Goal: Information Seeking & Learning: Learn about a topic

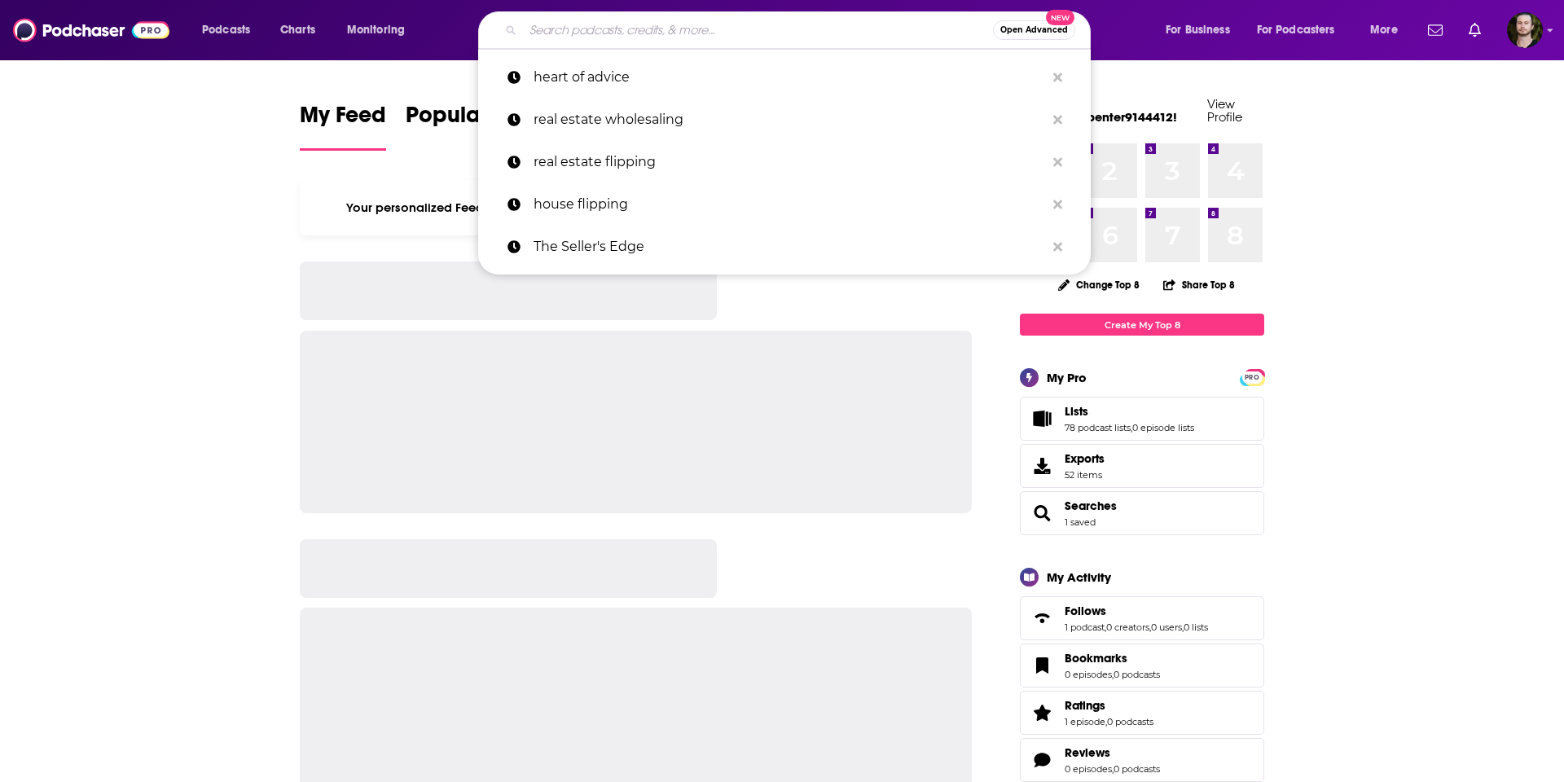
click at [790, 29] on input "Search podcasts, credits, & more..." at bounding box center [758, 30] width 470 height 26
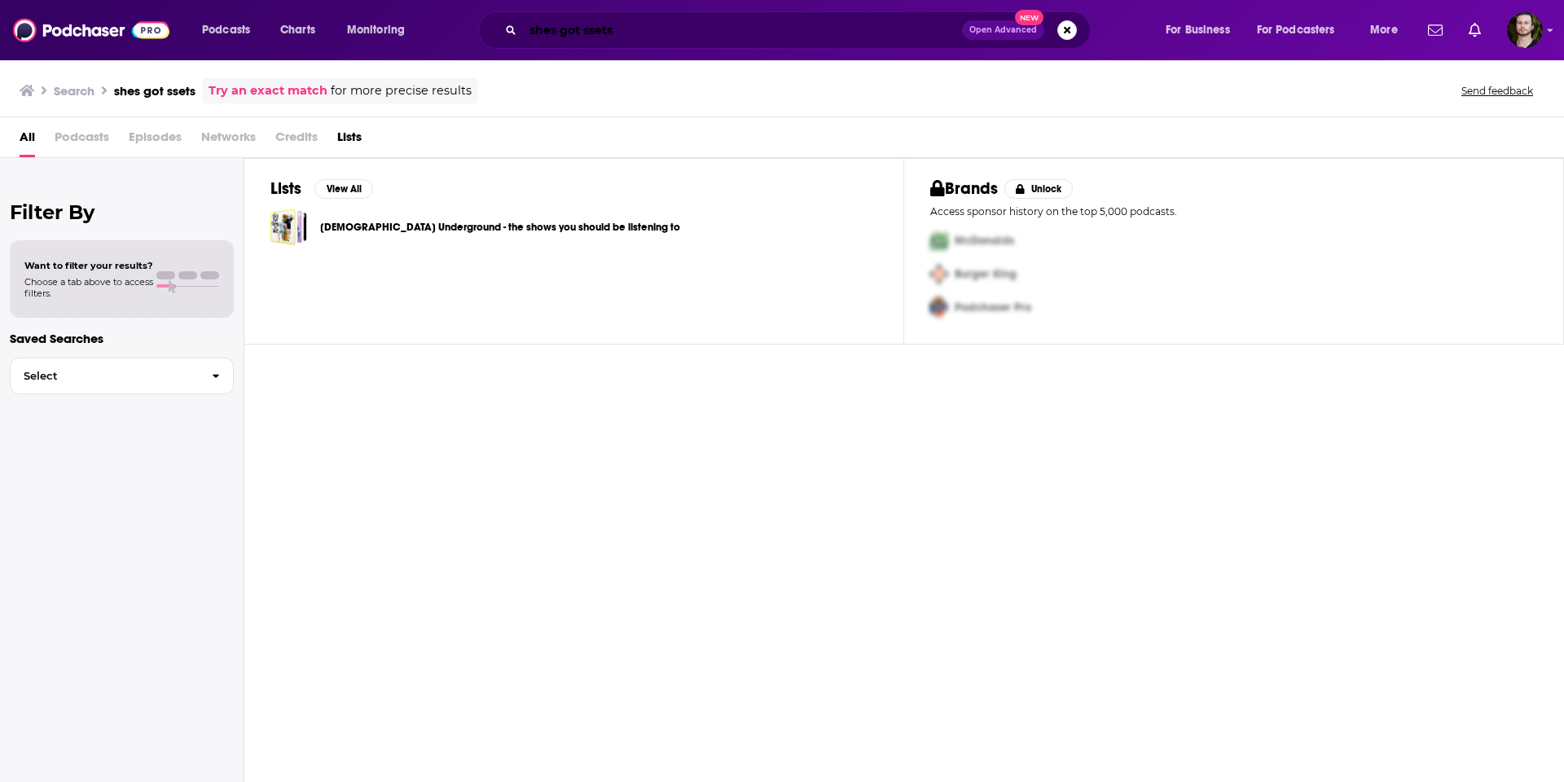
click at [585, 34] on input "shes got ssets" at bounding box center [742, 30] width 439 height 26
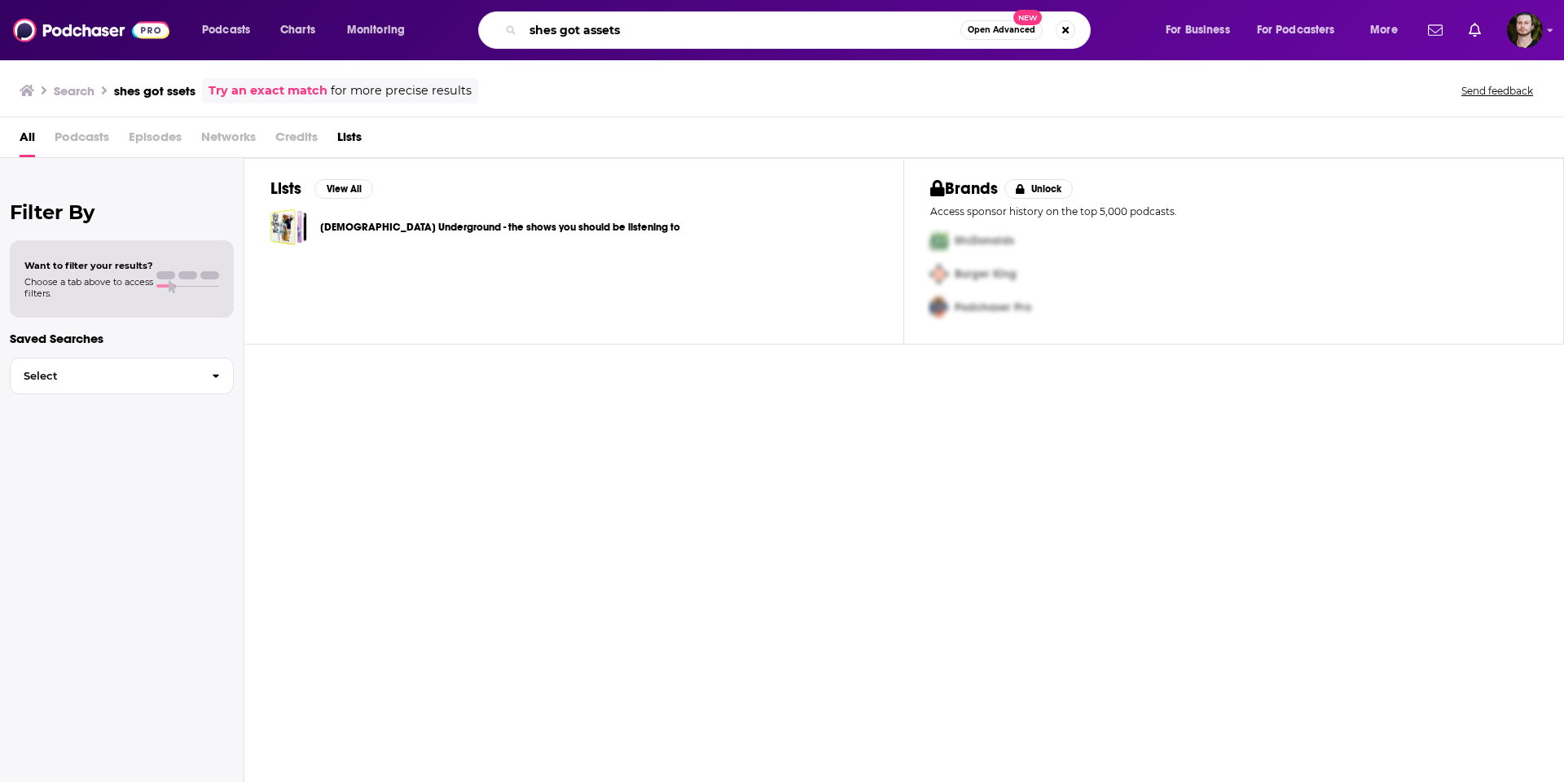
type input "shes got assets"
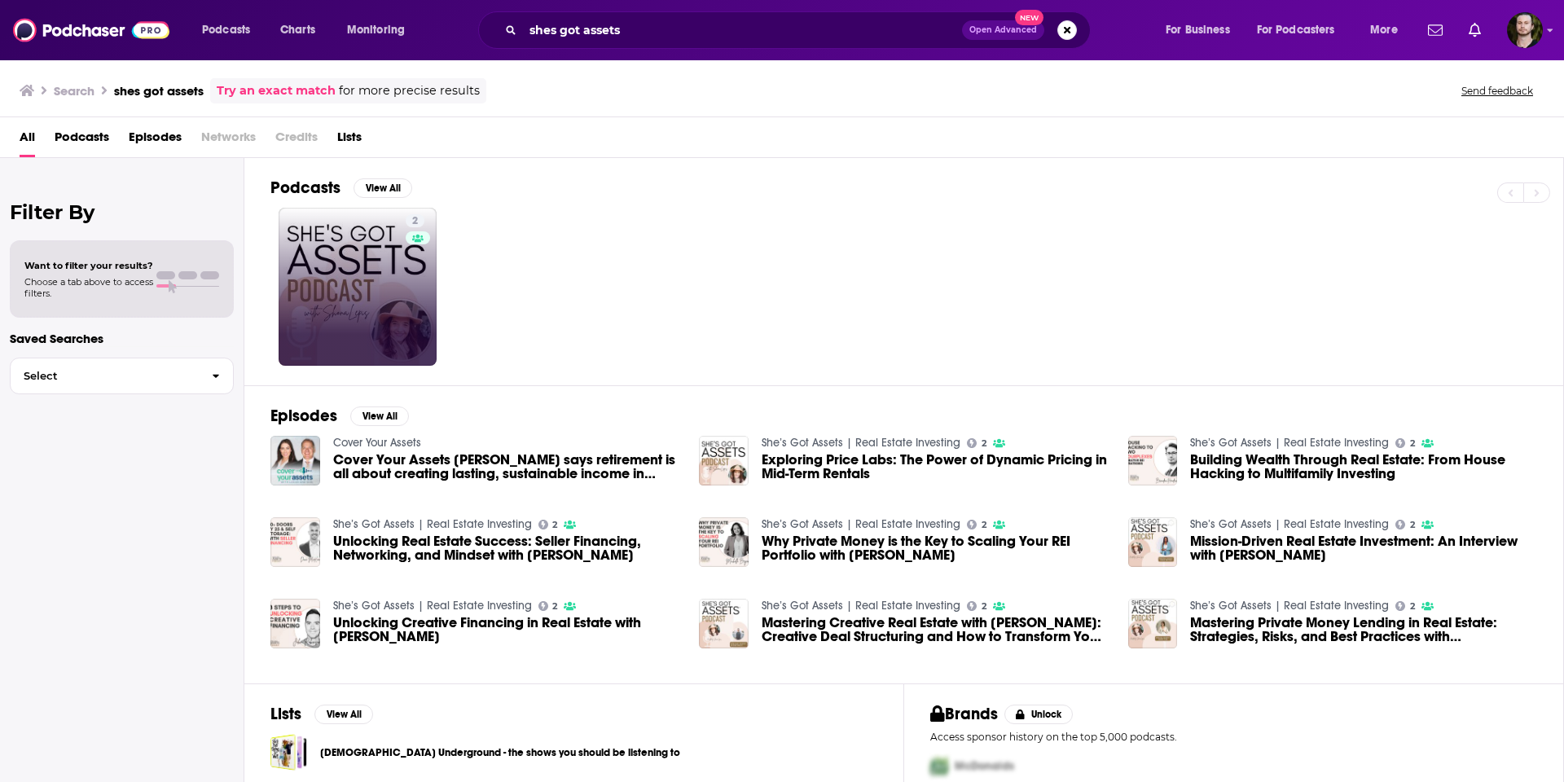
click at [407, 248] on div "2" at bounding box center [418, 286] width 24 height 145
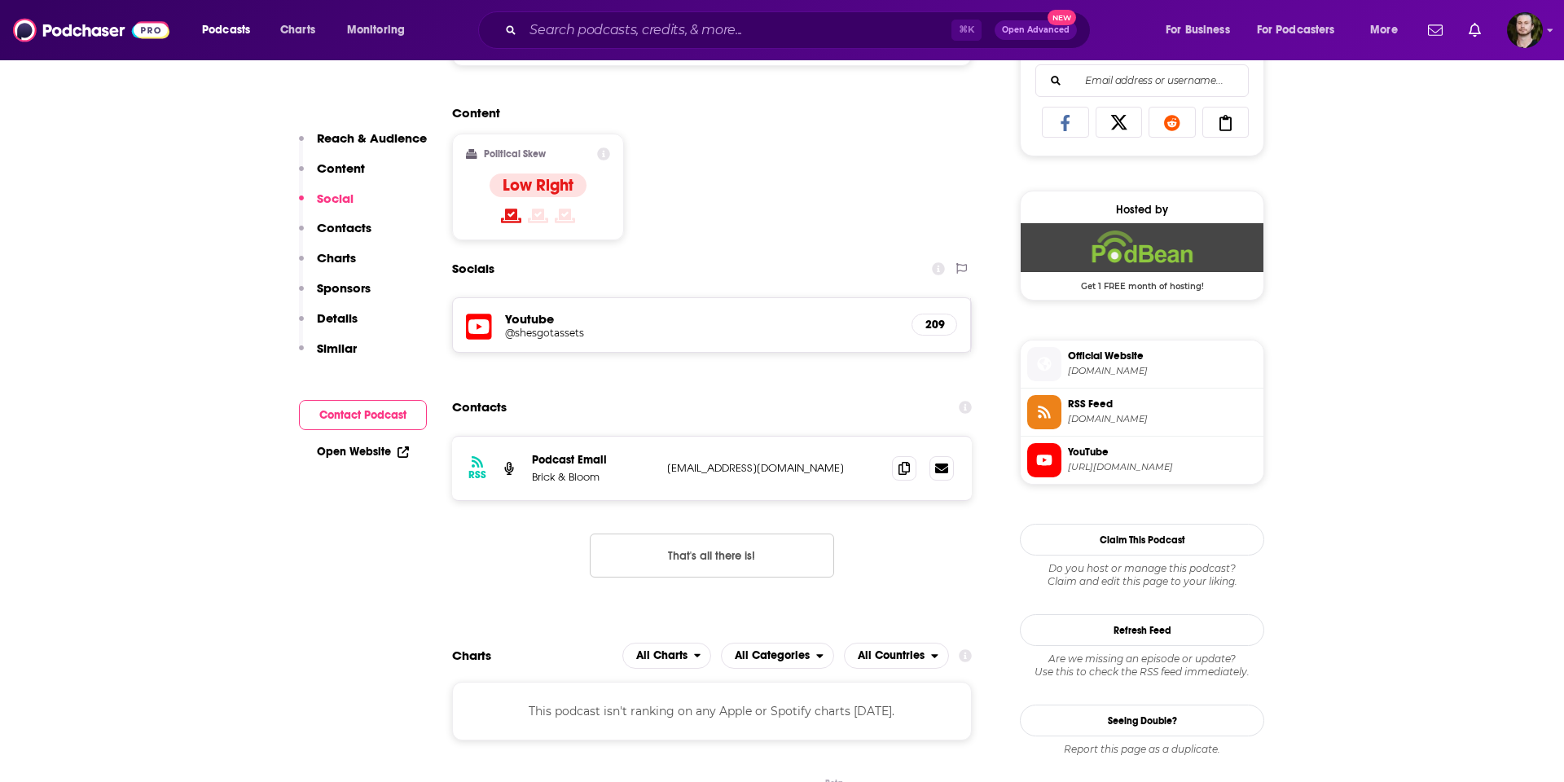
scroll to position [1063, 0]
click at [543, 323] on h5 "Youtube" at bounding box center [702, 317] width 394 height 15
click at [487, 331] on icon at bounding box center [479, 325] width 26 height 30
